Goal: Task Accomplishment & Management: Use online tool/utility

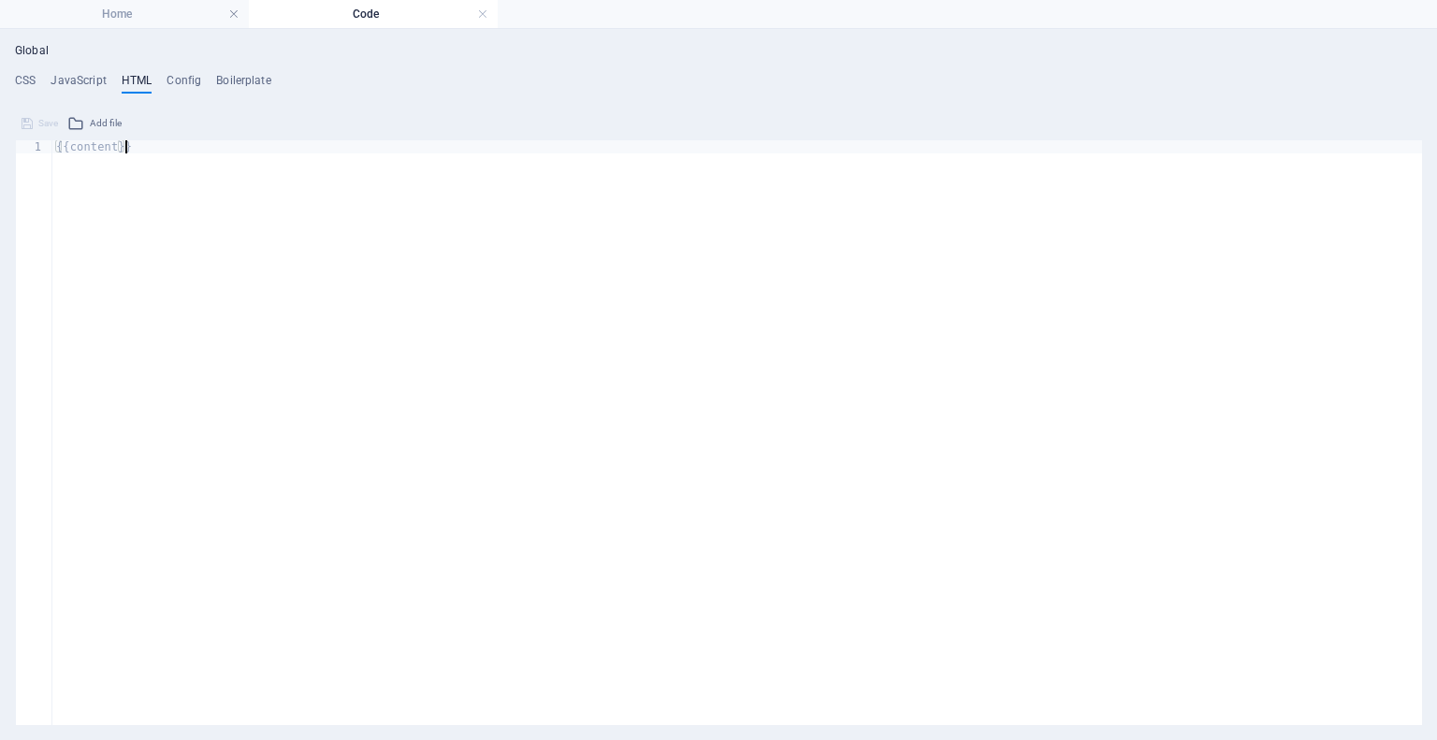
click at [380, 192] on div "{{content}}" at bounding box center [737, 446] width 1370 height 612
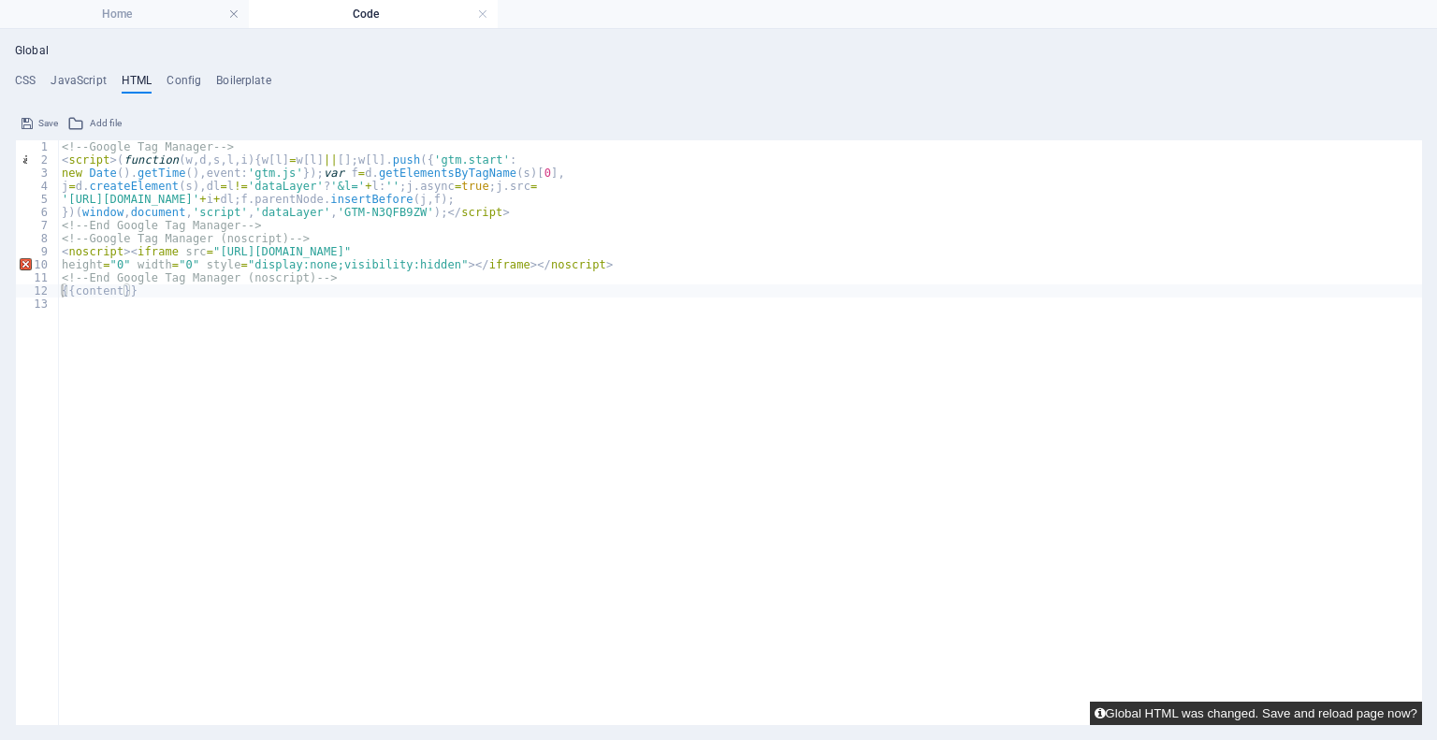
click at [1361, 710] on button "Global HTML was changed. Save and reload page now?" at bounding box center [1256, 713] width 332 height 23
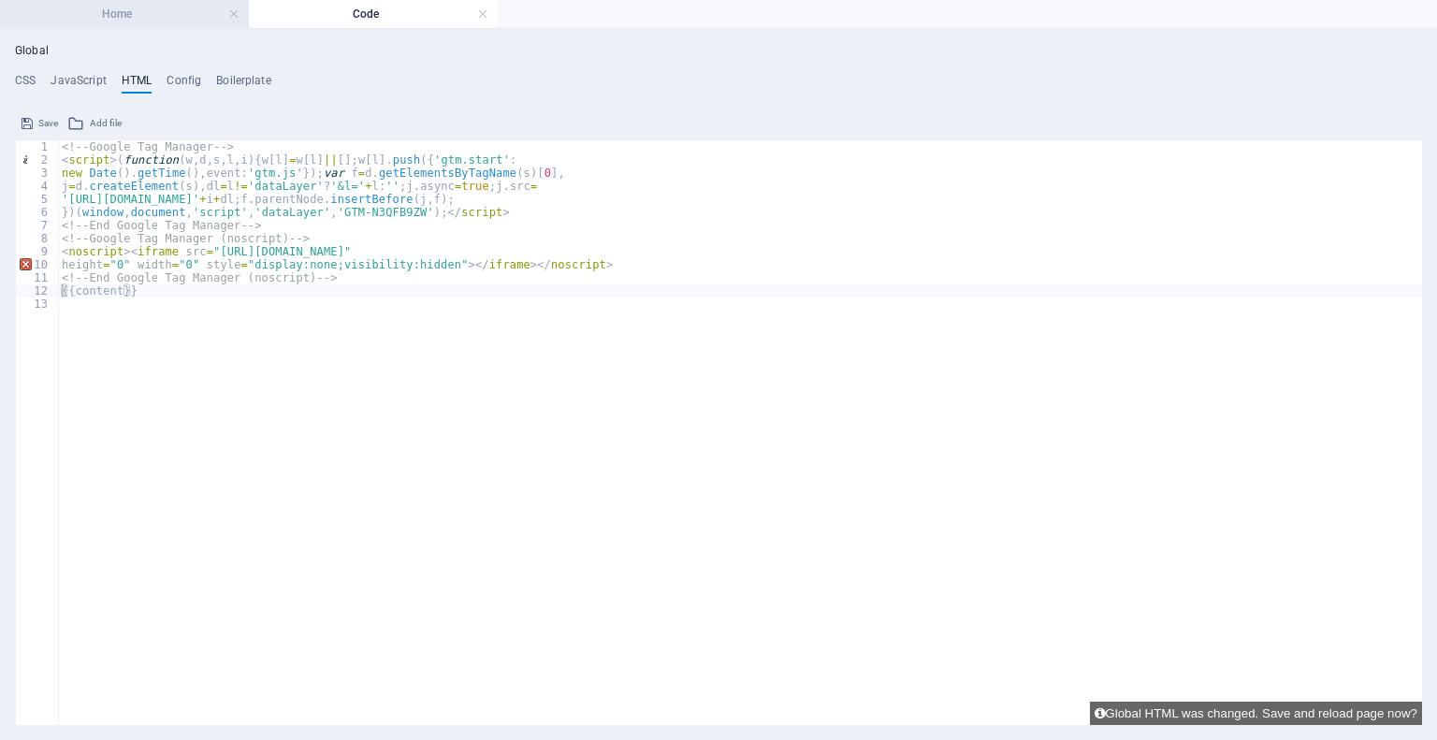
click at [153, 11] on h4 "Home" at bounding box center [124, 14] width 249 height 21
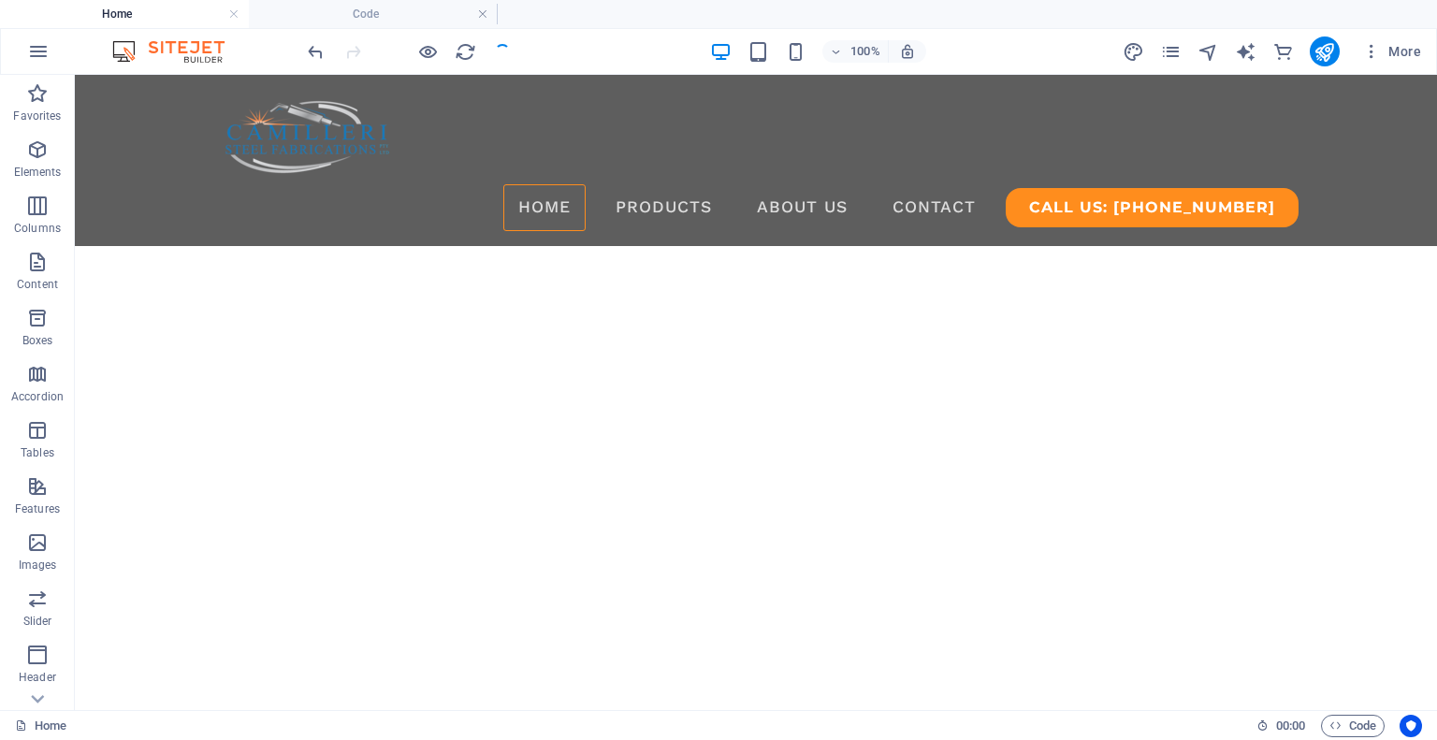
scroll to position [130, 0]
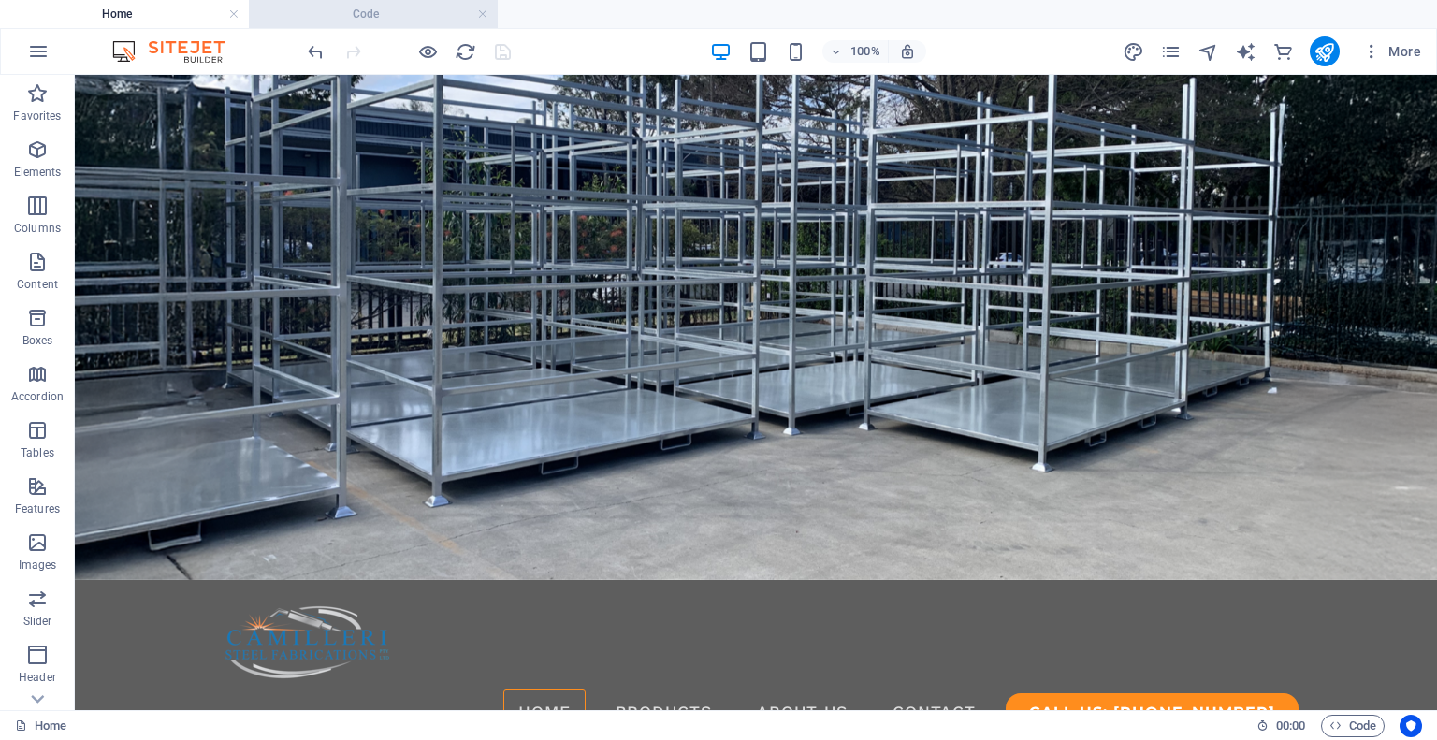
click at [430, 8] on h4 "Code" at bounding box center [373, 14] width 249 height 21
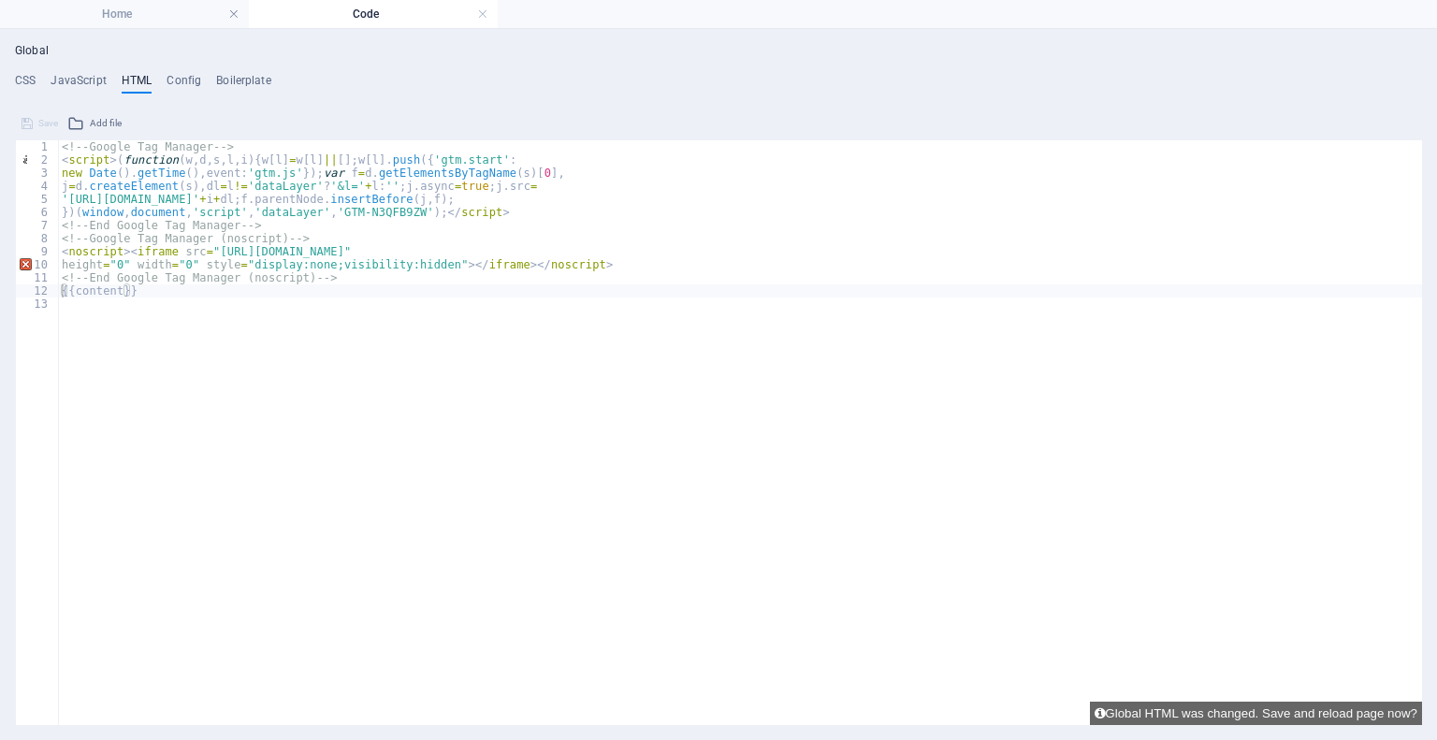
scroll to position [0, 0]
click at [172, 7] on h4 "Home" at bounding box center [124, 14] width 249 height 21
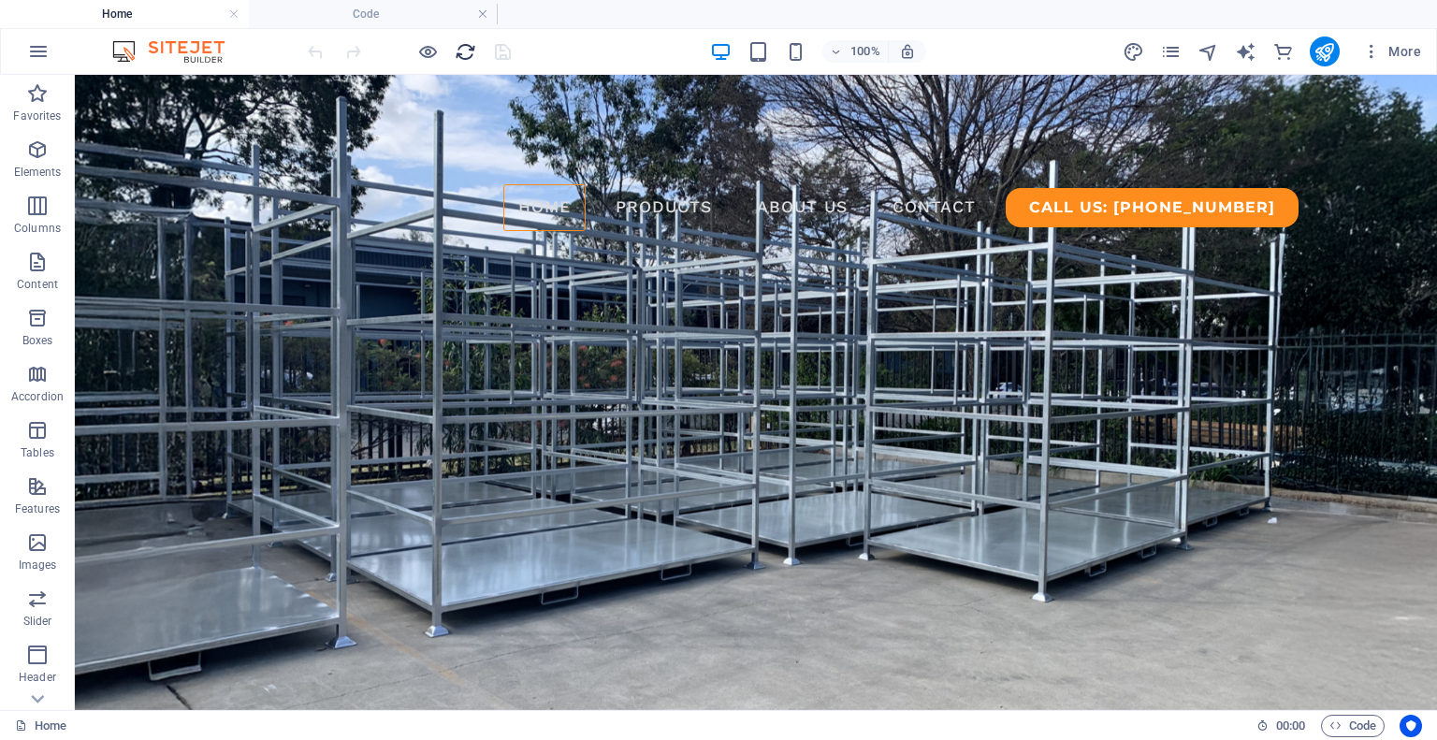
click at [465, 51] on icon "reload" at bounding box center [466, 52] width 22 height 22
click at [412, 7] on h4 "Code" at bounding box center [373, 14] width 249 height 21
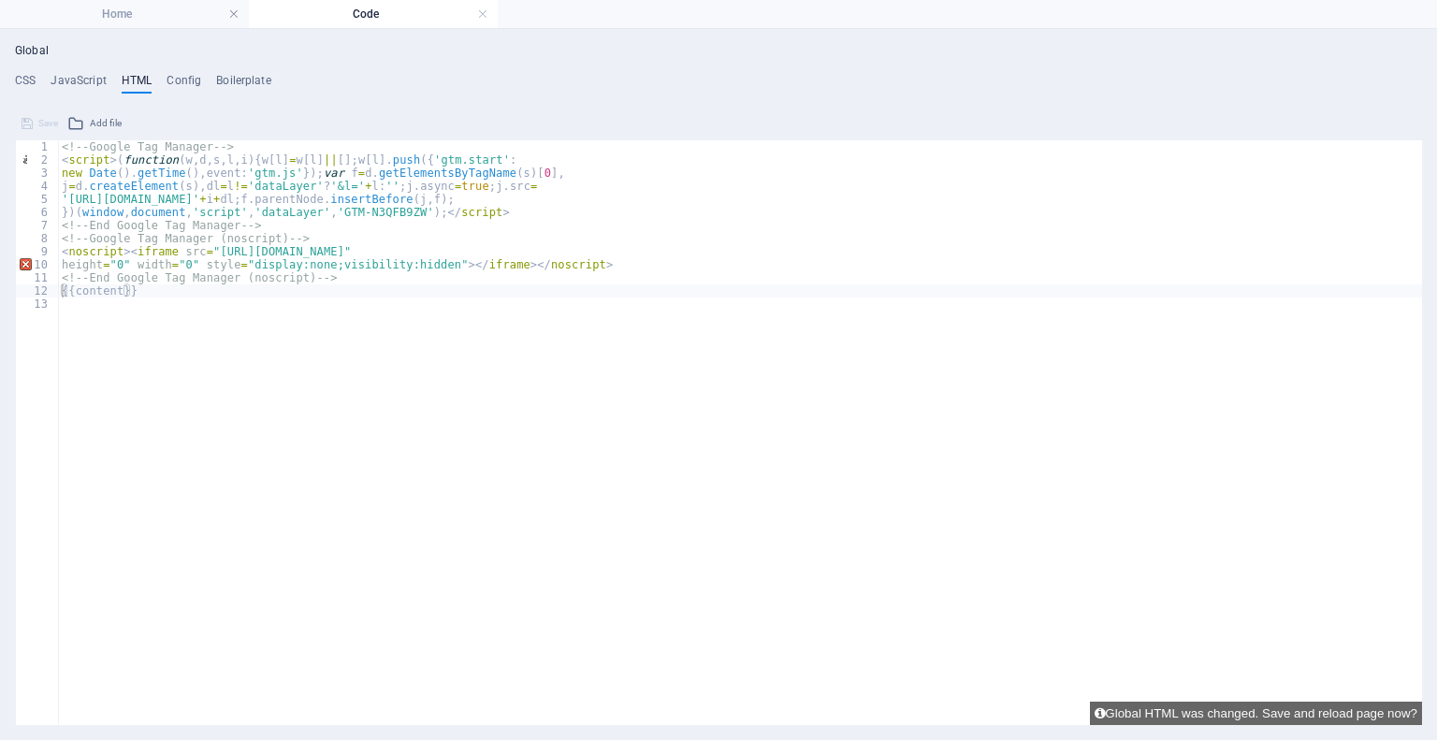
click at [63, 265] on div "<!-- Google Tag Manager --> < script > ( function ( w , d , s , l , i ) { w [ l…" at bounding box center [740, 446] width 1364 height 612
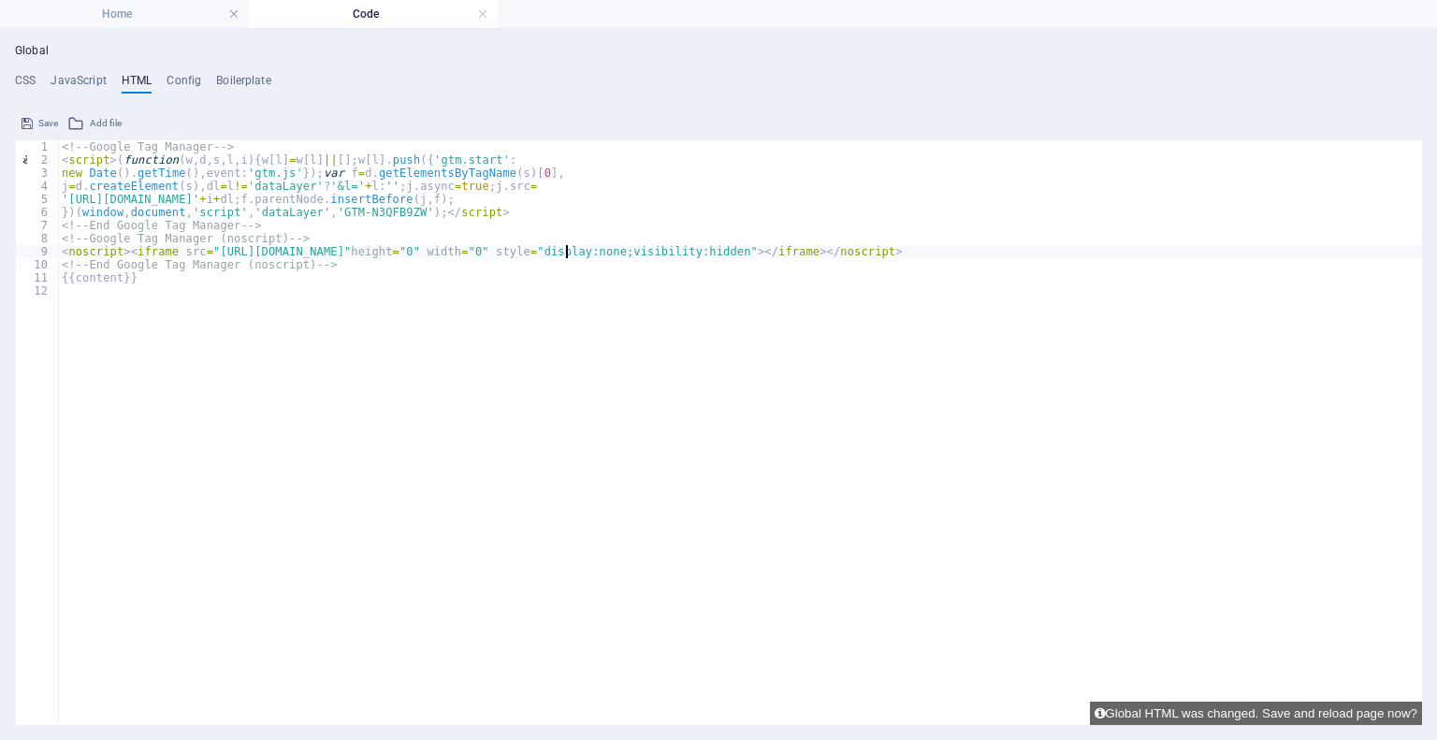
click at [59, 171] on div "<!-- Google Tag Manager --> < script > ( function ( w , d , s , l , i ) { w [ l…" at bounding box center [740, 446] width 1364 height 612
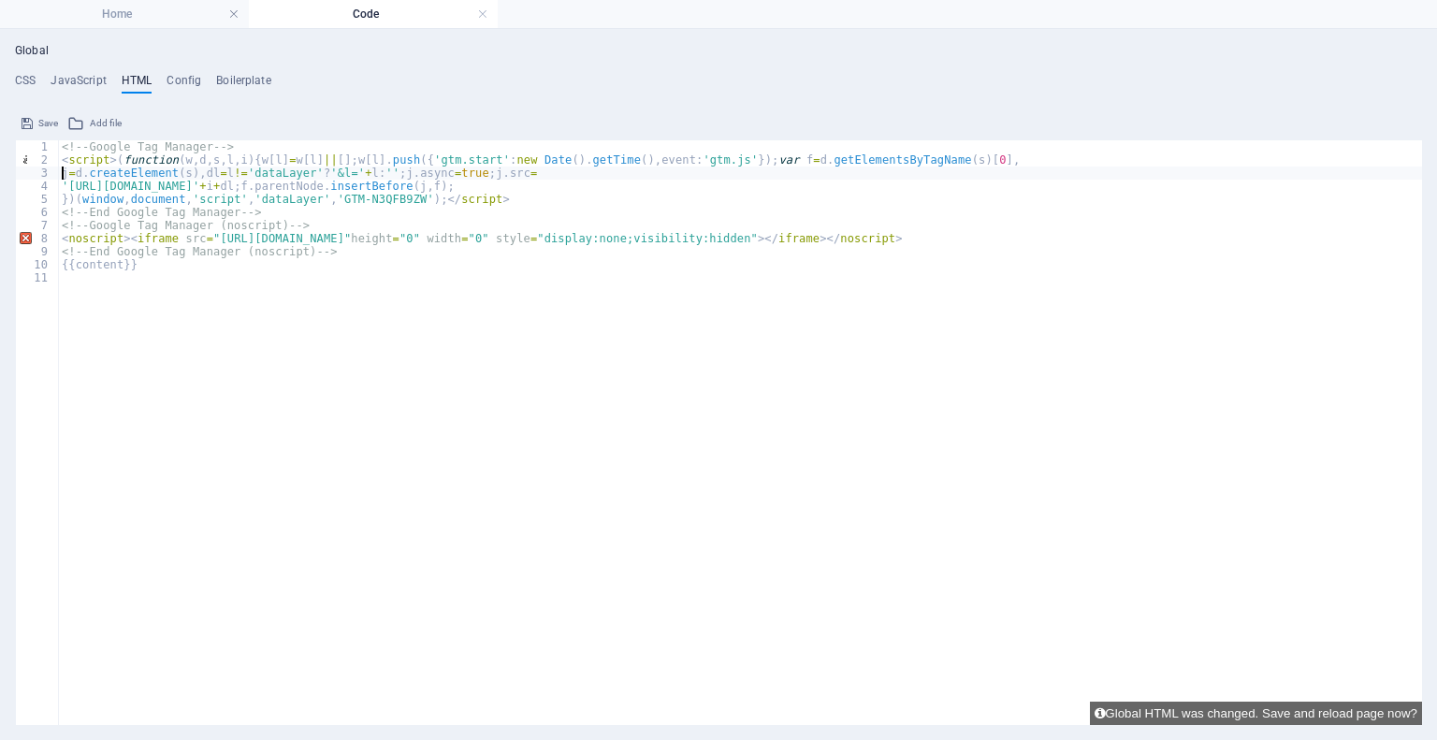
click at [62, 175] on div "<!-- Google Tag Manager --> < script > ( function ( w , d , s , l , i ) { w [ l…" at bounding box center [740, 446] width 1364 height 612
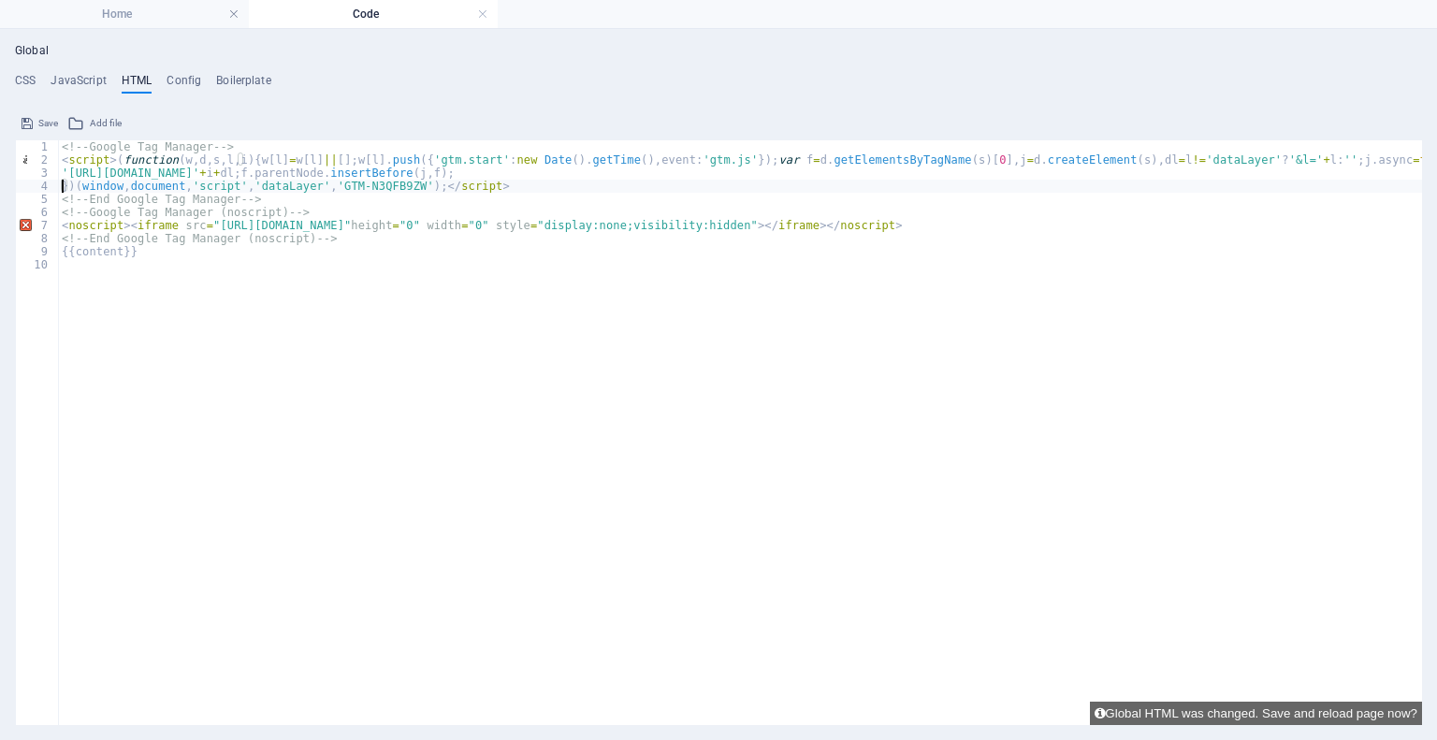
click at [61, 182] on div "<!-- Google Tag Manager --> < script > ( function ( w , d , s , l , i ) { w [ l…" at bounding box center [740, 446] width 1364 height 612
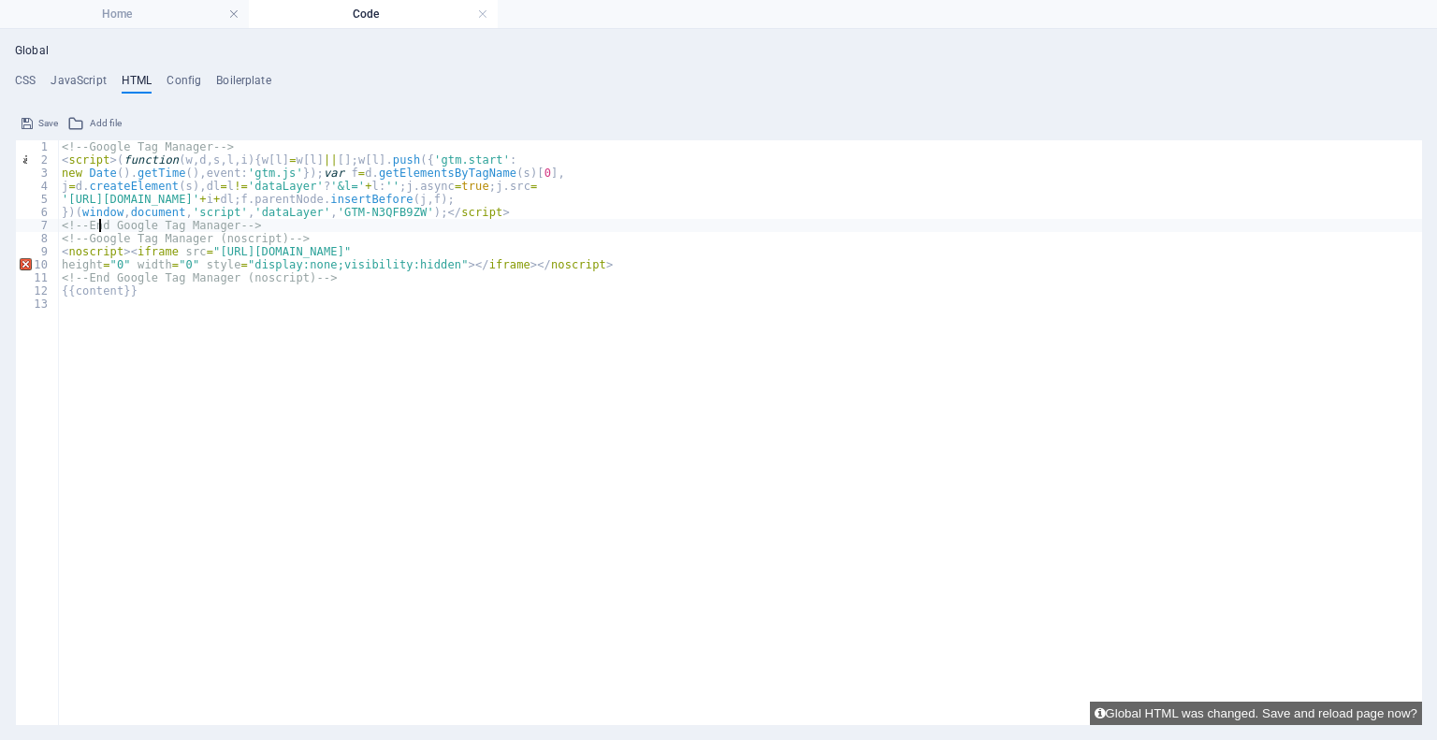
click at [99, 224] on div "<!-- Google Tag Manager --> < script > ( function ( w , d , s , l , i ) { w [ l…" at bounding box center [740, 446] width 1364 height 612
click at [83, 200] on div "<!-- Google Tag Manager --> < script > ( function ( w , d , s , l , i ) { w [ l…" at bounding box center [740, 446] width 1364 height 612
click at [103, 225] on div "<!-- Google Tag Manager --> < script > ( function ( w , d , s , l , i ) { w [ l…" at bounding box center [740, 446] width 1364 height 612
click at [117, 236] on div "<!-- Google Tag Manager --> < script > ( function ( w , d , s , l , i ) { w [ l…" at bounding box center [740, 446] width 1364 height 612
type textarea "<!-- Google Tag Manager (noscript) -->"
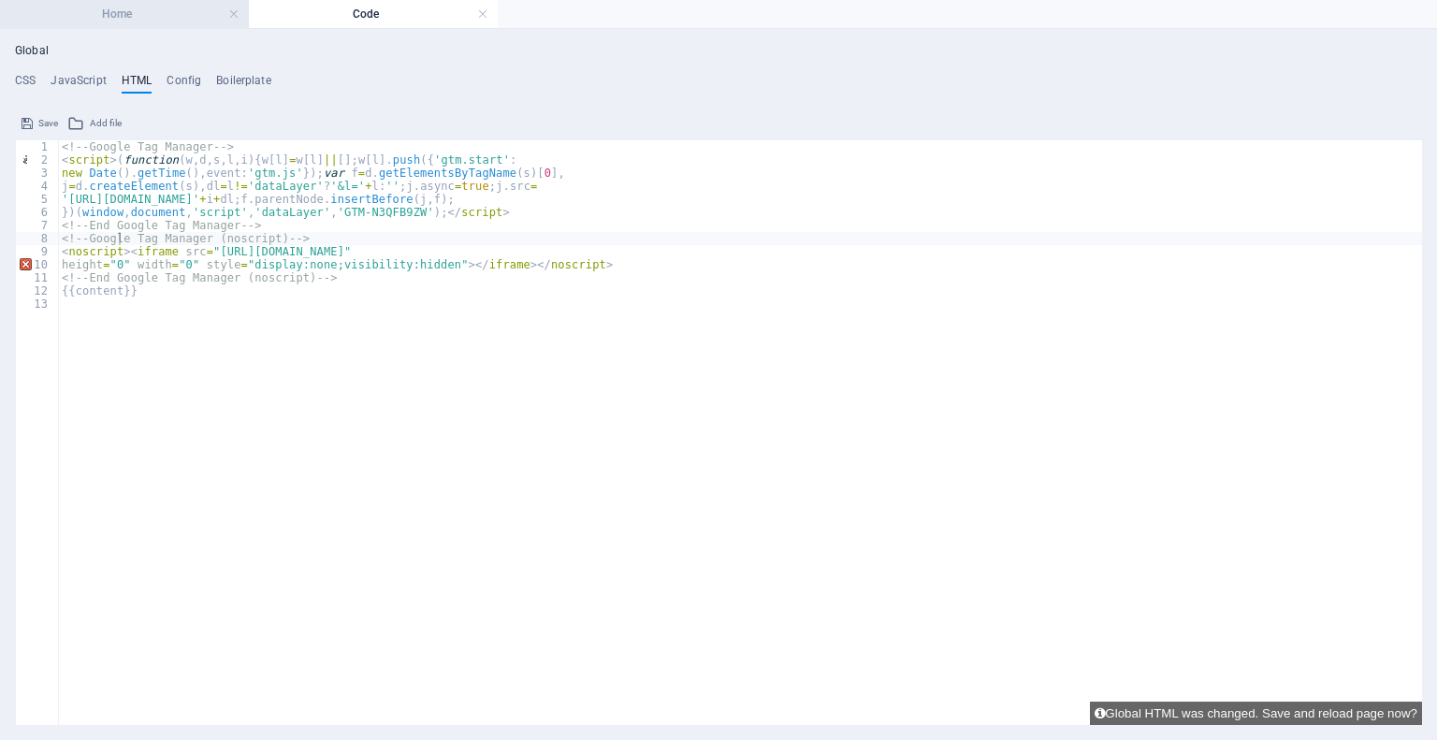
click at [164, 13] on h4 "Home" at bounding box center [124, 14] width 249 height 21
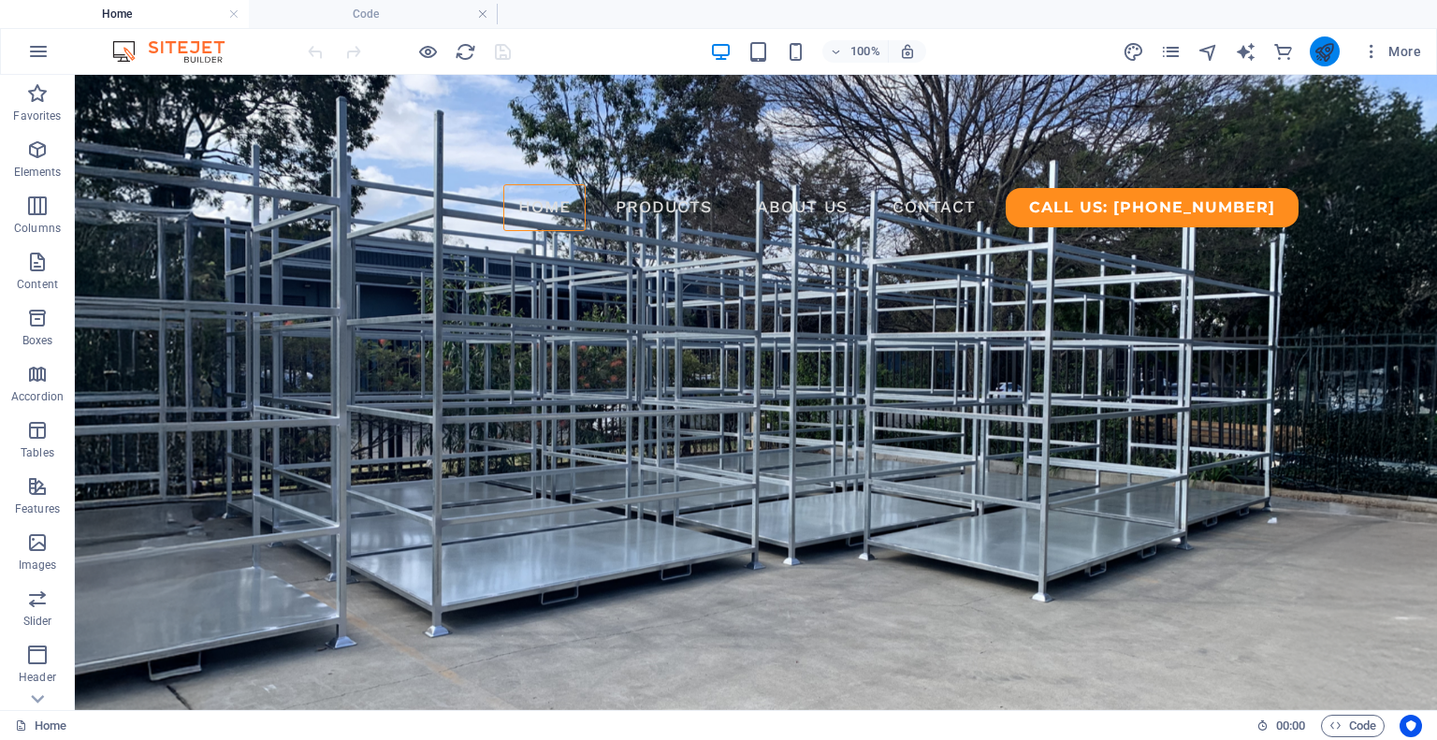
click at [1329, 63] on button "publish" at bounding box center [1325, 51] width 30 height 30
